Goal: Obtain resource: Download file/media

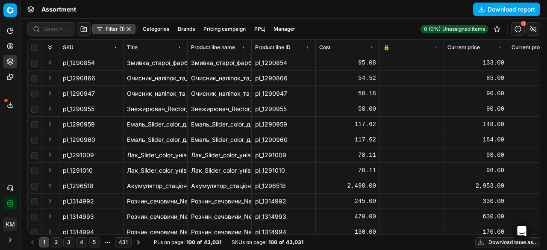
click at [495, 242] on button "Download table as..." at bounding box center [507, 242] width 65 height 10
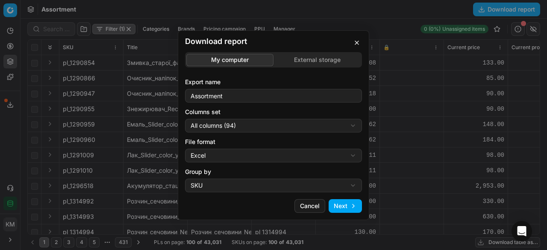
click at [340, 202] on button "Next" at bounding box center [345, 206] width 33 height 14
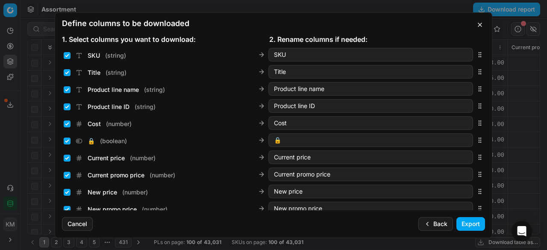
click at [466, 220] on button "Export" at bounding box center [470, 224] width 29 height 14
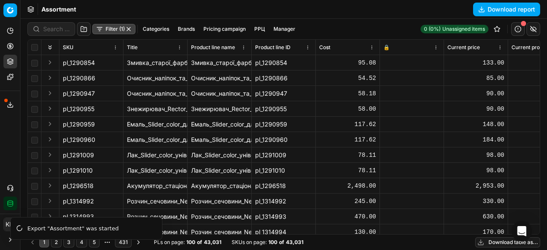
click at [6, 106] on button "Export service" at bounding box center [10, 105] width 14 height 14
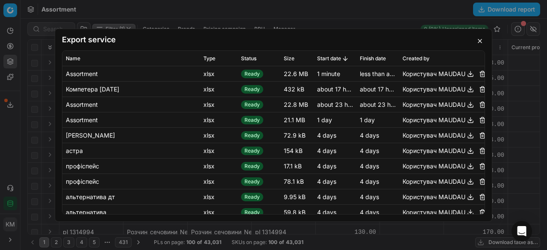
click at [465, 78] on button "button" at bounding box center [470, 73] width 10 height 10
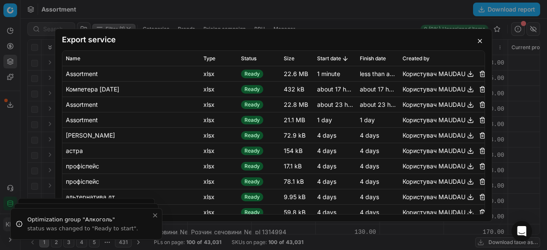
click at [473, 40] on h2 "Export service" at bounding box center [273, 40] width 423 height 8
click at [479, 42] on button "button" at bounding box center [480, 41] width 10 height 10
